Goal: Register for event/course

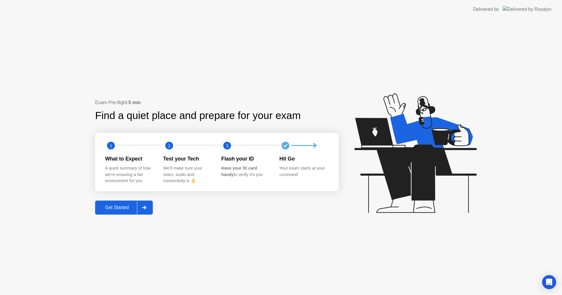
click at [123, 207] on div "Get Started" at bounding box center [117, 207] width 40 height 5
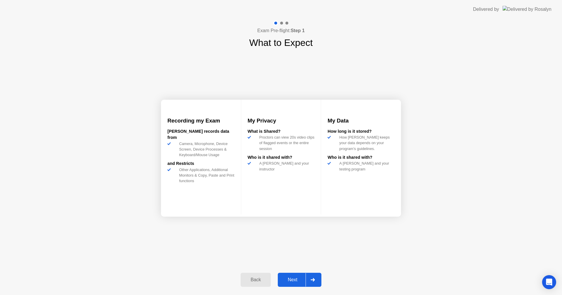
click at [296, 285] on button "Next" at bounding box center [300, 280] width 44 height 14
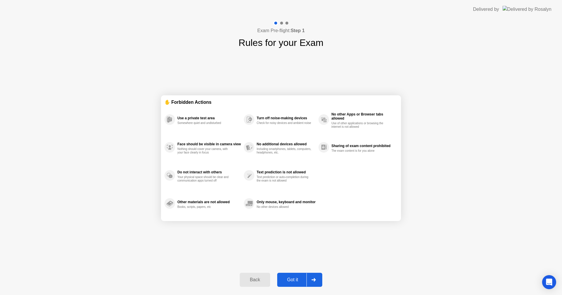
click at [290, 279] on div "Got it" at bounding box center [293, 279] width 28 height 5
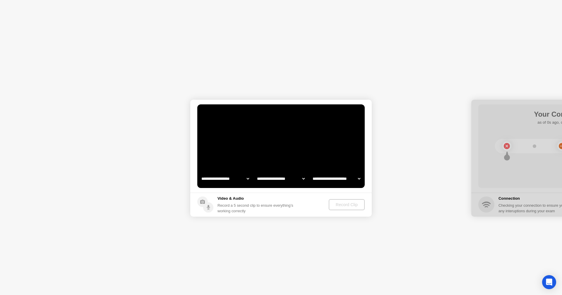
select select "**********"
select select "*******"
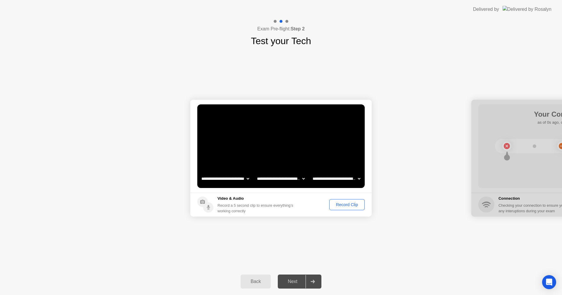
click at [341, 204] on div "Record Clip" at bounding box center [346, 204] width 31 height 5
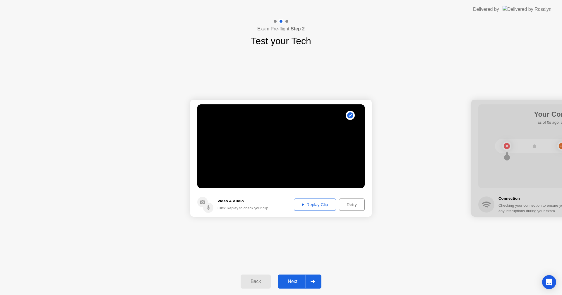
click at [315, 203] on div "Replay Clip" at bounding box center [315, 204] width 38 height 5
click at [292, 282] on div "Next" at bounding box center [292, 281] width 26 height 5
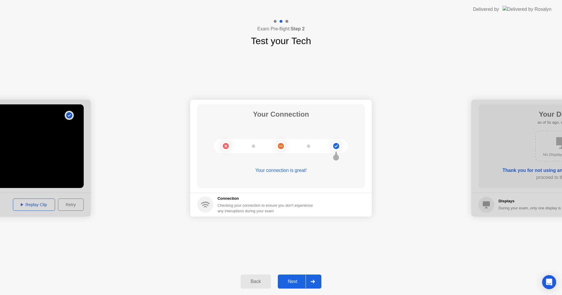
click at [291, 282] on div "Next" at bounding box center [292, 281] width 26 height 5
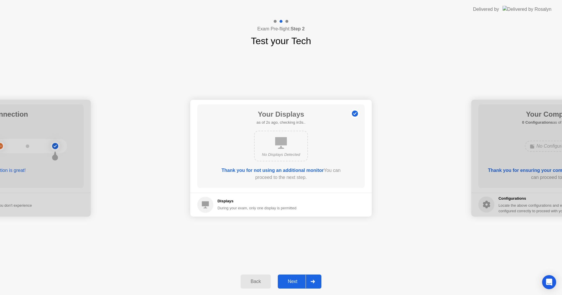
click at [291, 282] on div "Next" at bounding box center [292, 281] width 26 height 5
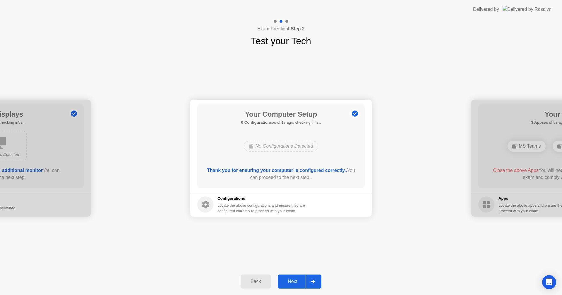
click at [291, 282] on div "Next" at bounding box center [292, 281] width 26 height 5
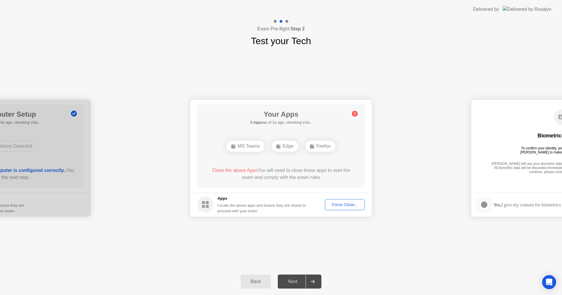
click at [346, 205] on div "Force Close..." at bounding box center [345, 204] width 36 height 5
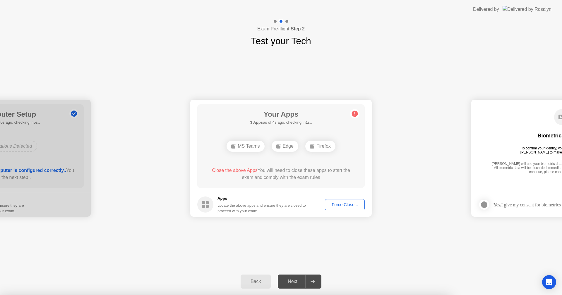
drag, startPoint x: 277, startPoint y: 160, endPoint x: 303, endPoint y: 173, distance: 29.3
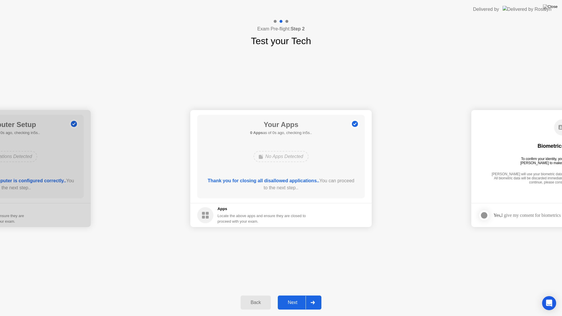
click at [292, 295] on div "Next" at bounding box center [292, 302] width 26 height 5
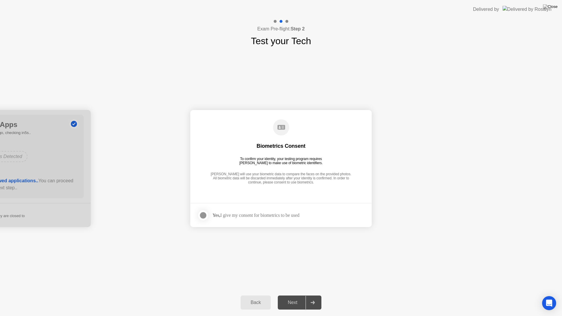
click at [202, 217] on div at bounding box center [203, 215] width 7 height 7
click at [297, 295] on div "Next" at bounding box center [292, 302] width 26 height 5
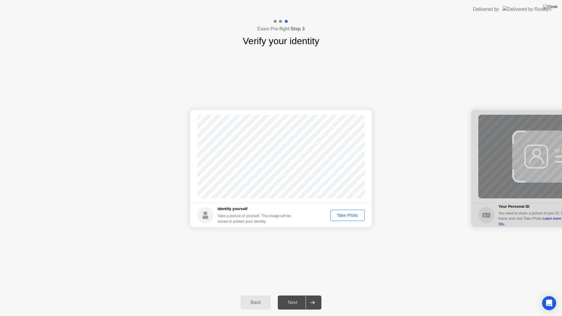
click at [351, 215] on div "Take Photo" at bounding box center [347, 215] width 30 height 5
click at [295, 295] on div "Next" at bounding box center [292, 302] width 26 height 5
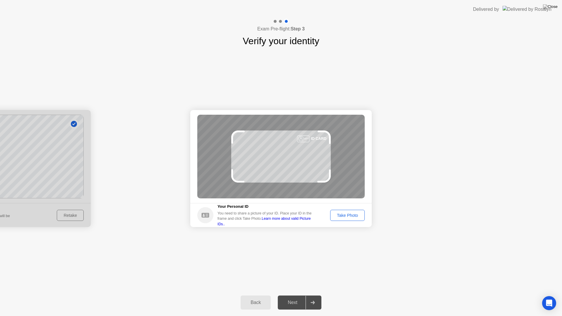
click at [293, 295] on div "Next" at bounding box center [292, 302] width 26 height 5
click at [343, 214] on div "Take Photo" at bounding box center [347, 215] width 30 height 5
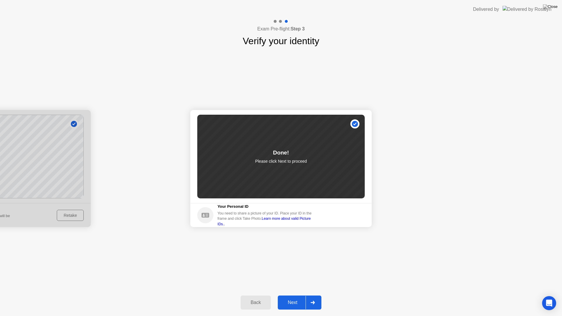
click at [296, 295] on div "Next" at bounding box center [292, 302] width 26 height 5
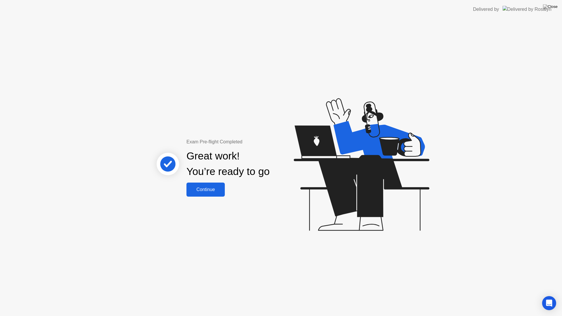
click at [216, 194] on button "Continue" at bounding box center [205, 190] width 38 height 14
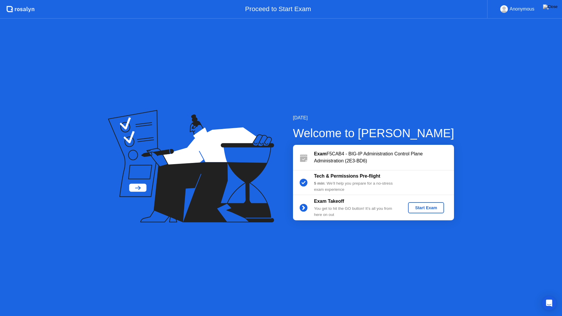
click at [429, 208] on div "Start Exam" at bounding box center [425, 207] width 31 height 5
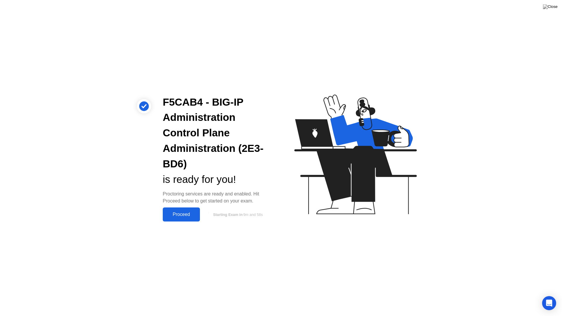
click at [190, 215] on div "Proceed" at bounding box center [181, 214] width 34 height 5
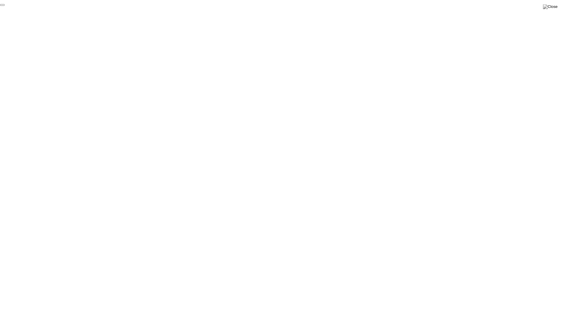
click div "End Proctoring Session"
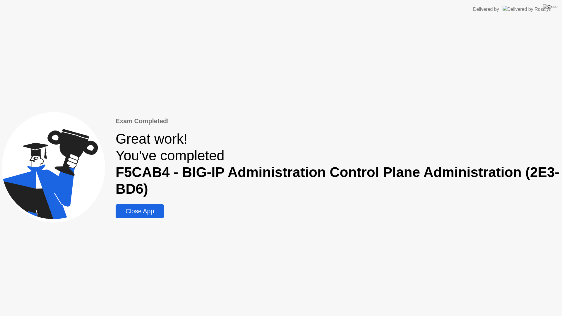
click at [146, 213] on div "Close App" at bounding box center [139, 211] width 45 height 7
